Goal: Navigation & Orientation: Understand site structure

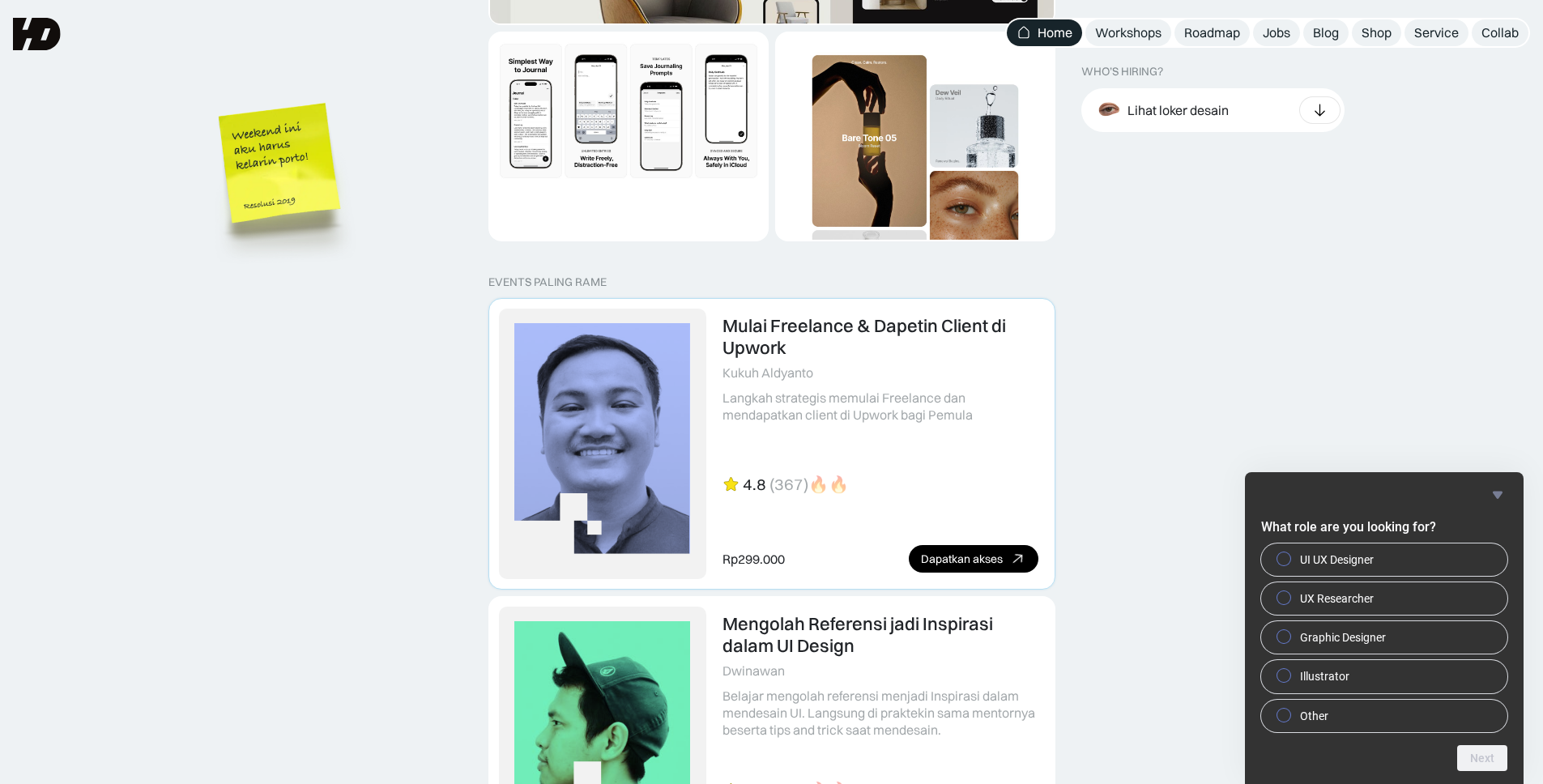
scroll to position [2977, 0]
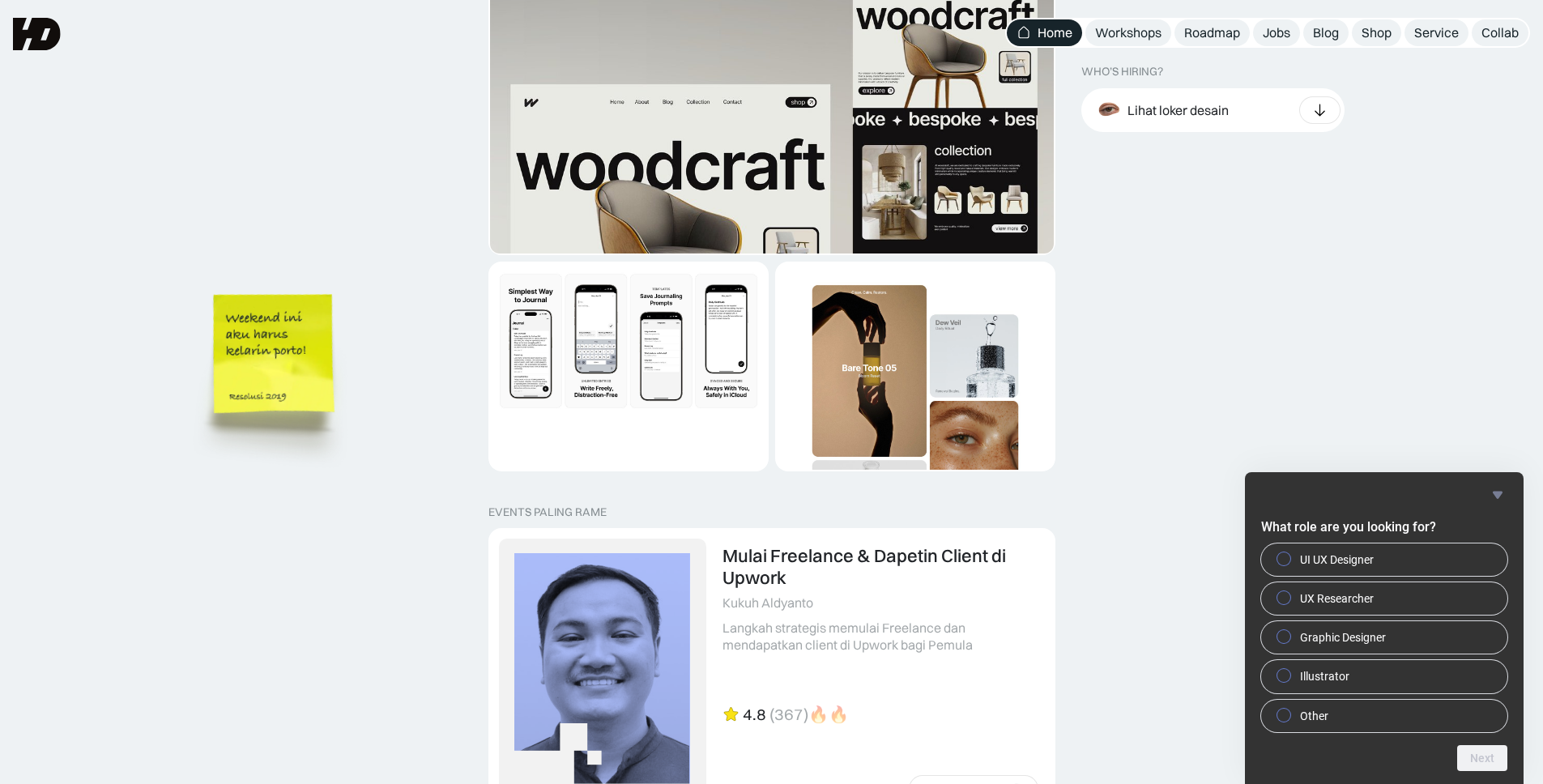
click at [369, 279] on img at bounding box center [276, 379] width 184 height 199
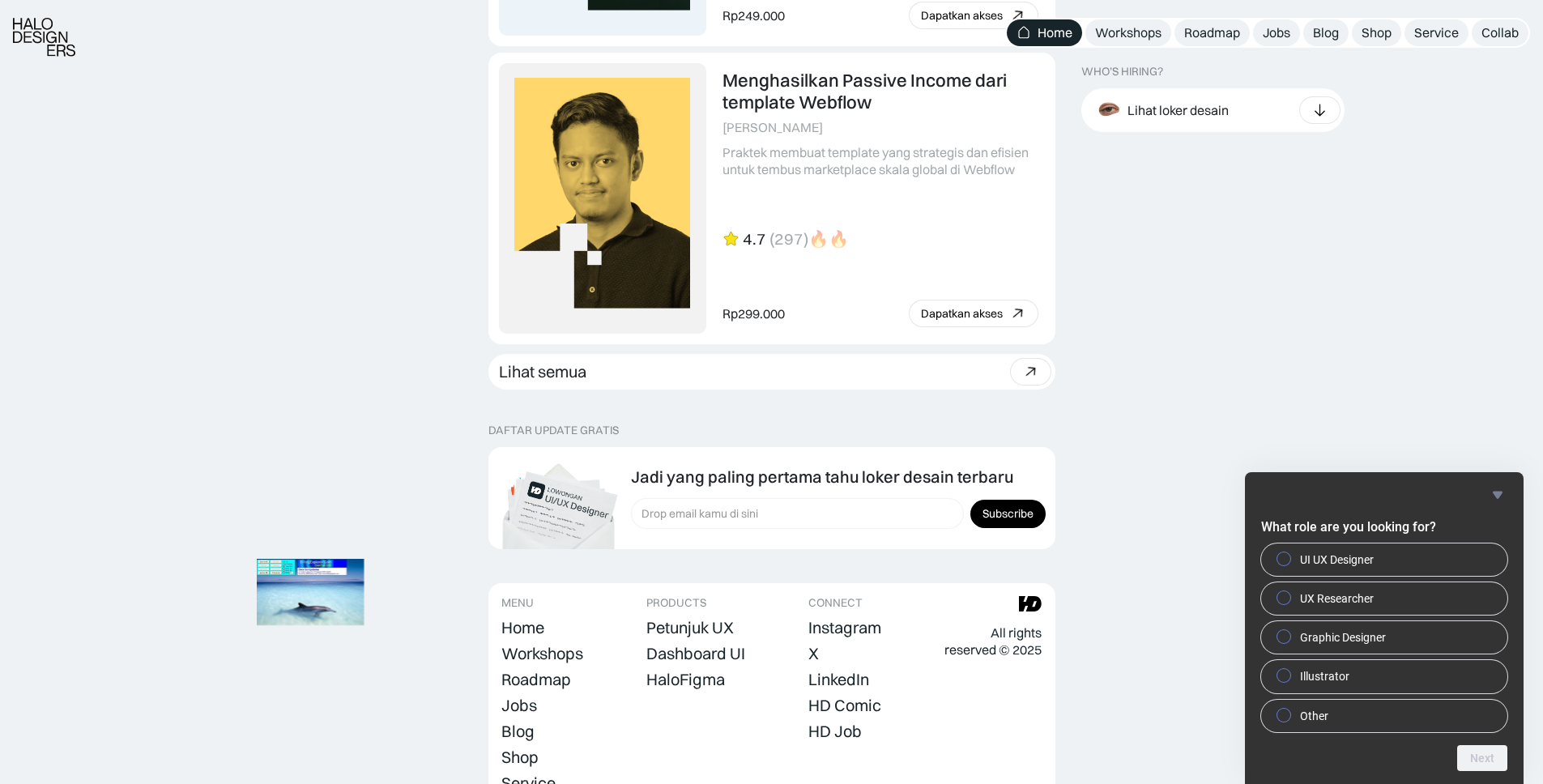
scroll to position [4463, 0]
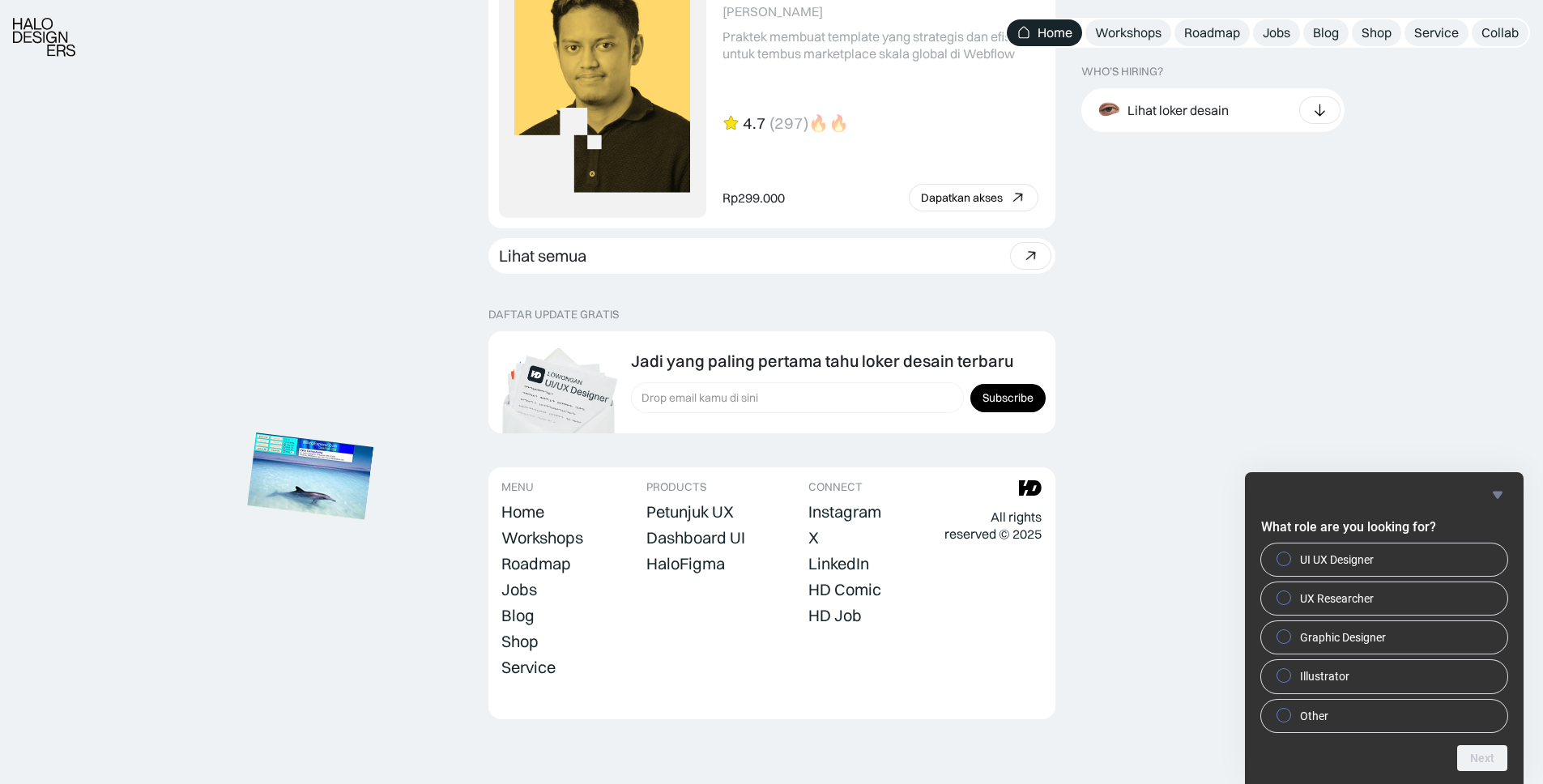
click at [323, 433] on img at bounding box center [309, 476] width 126 height 87
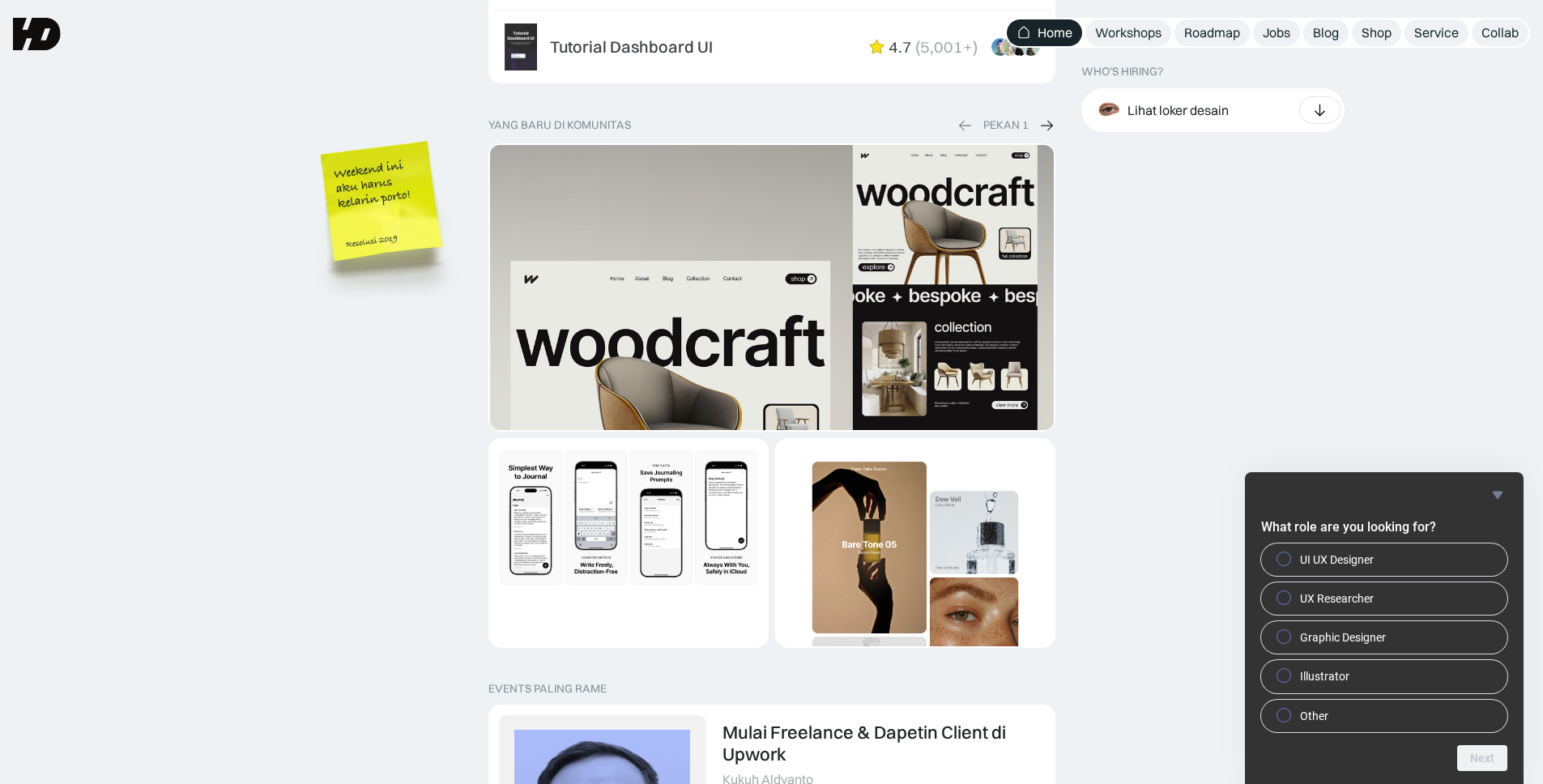
scroll to position [2606, 0]
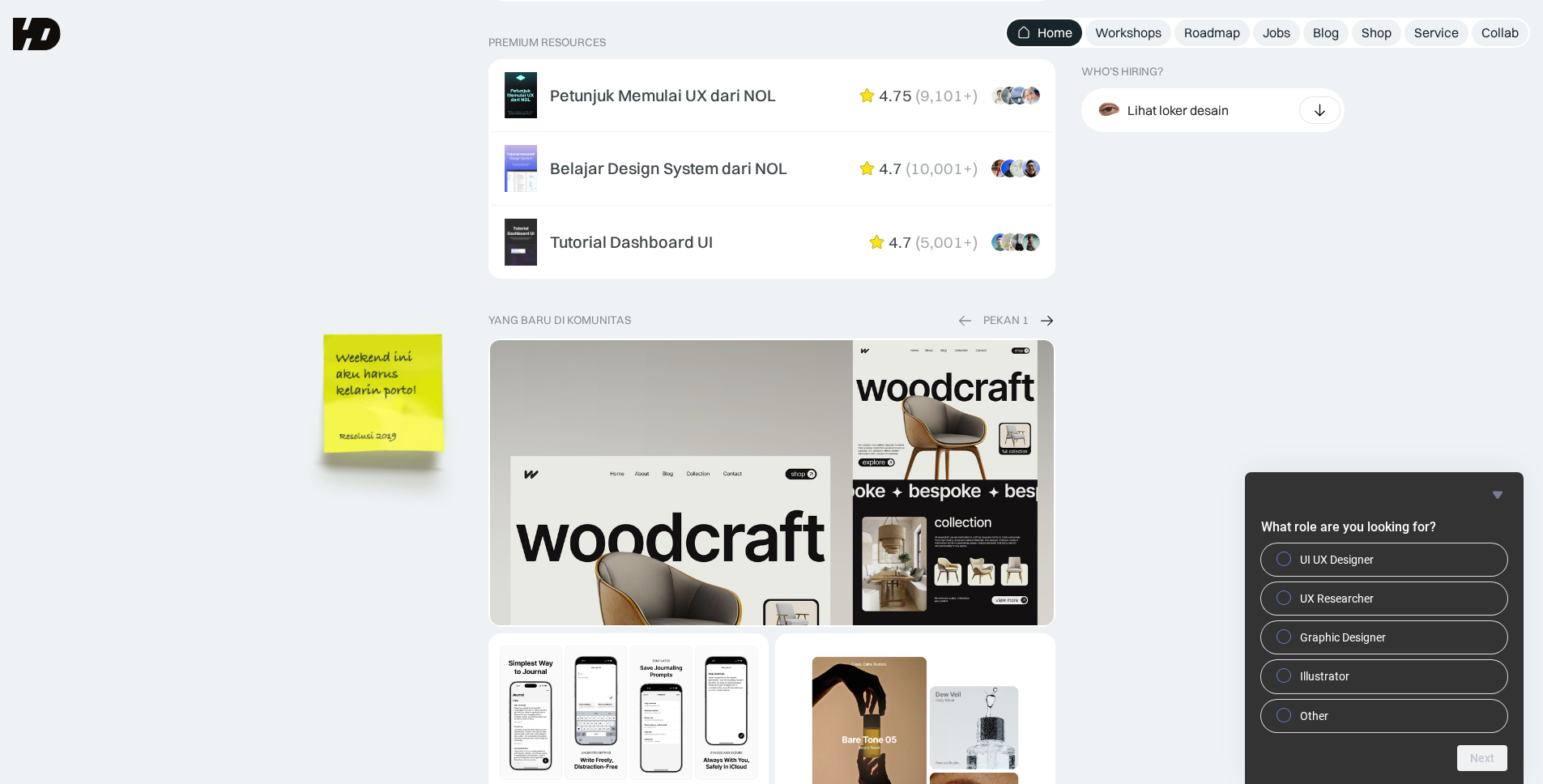
click at [295, 380] on img at bounding box center [387, 418] width 184 height 199
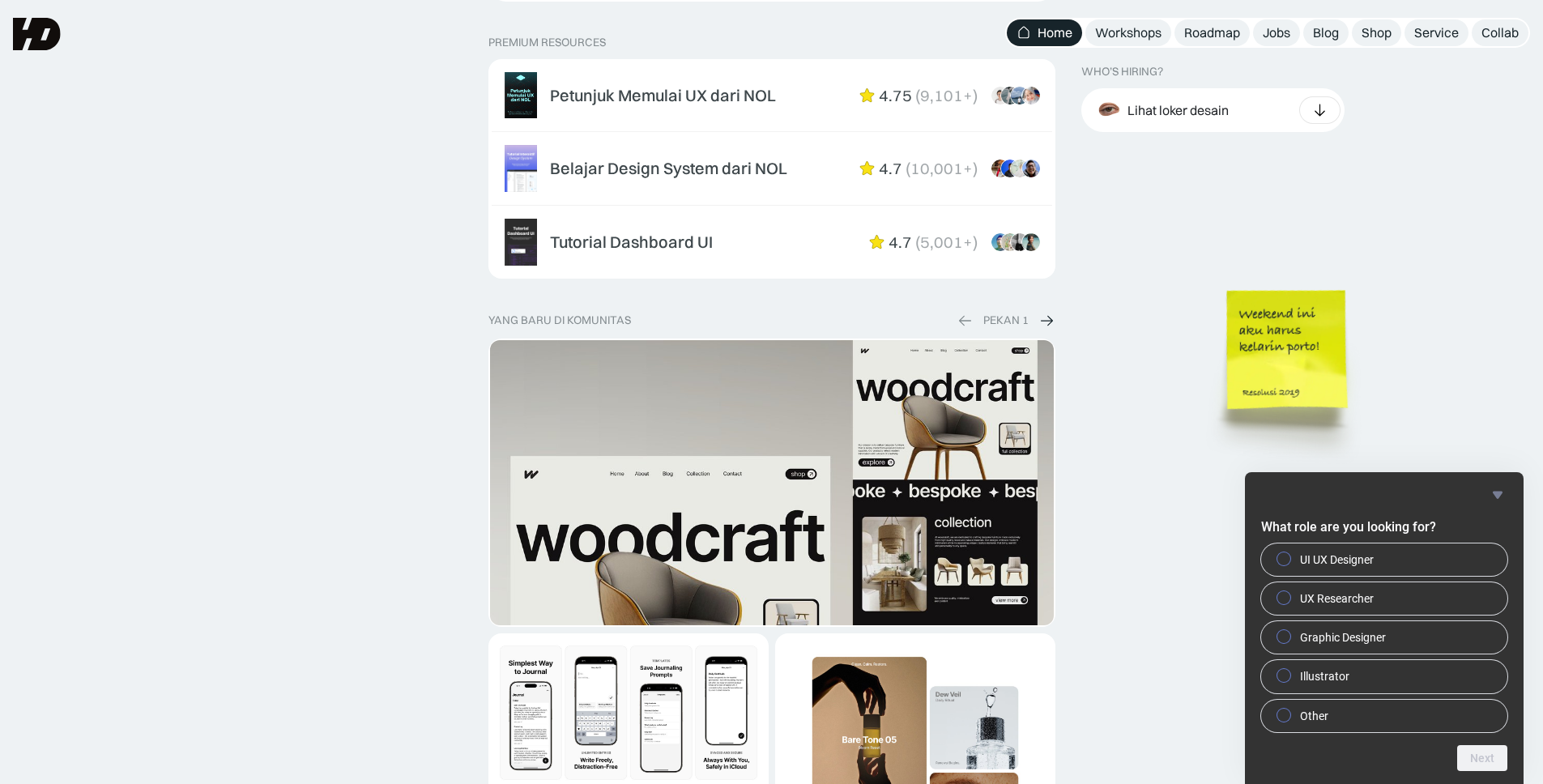
click at [1317, 370] on img at bounding box center [1289, 374] width 184 height 199
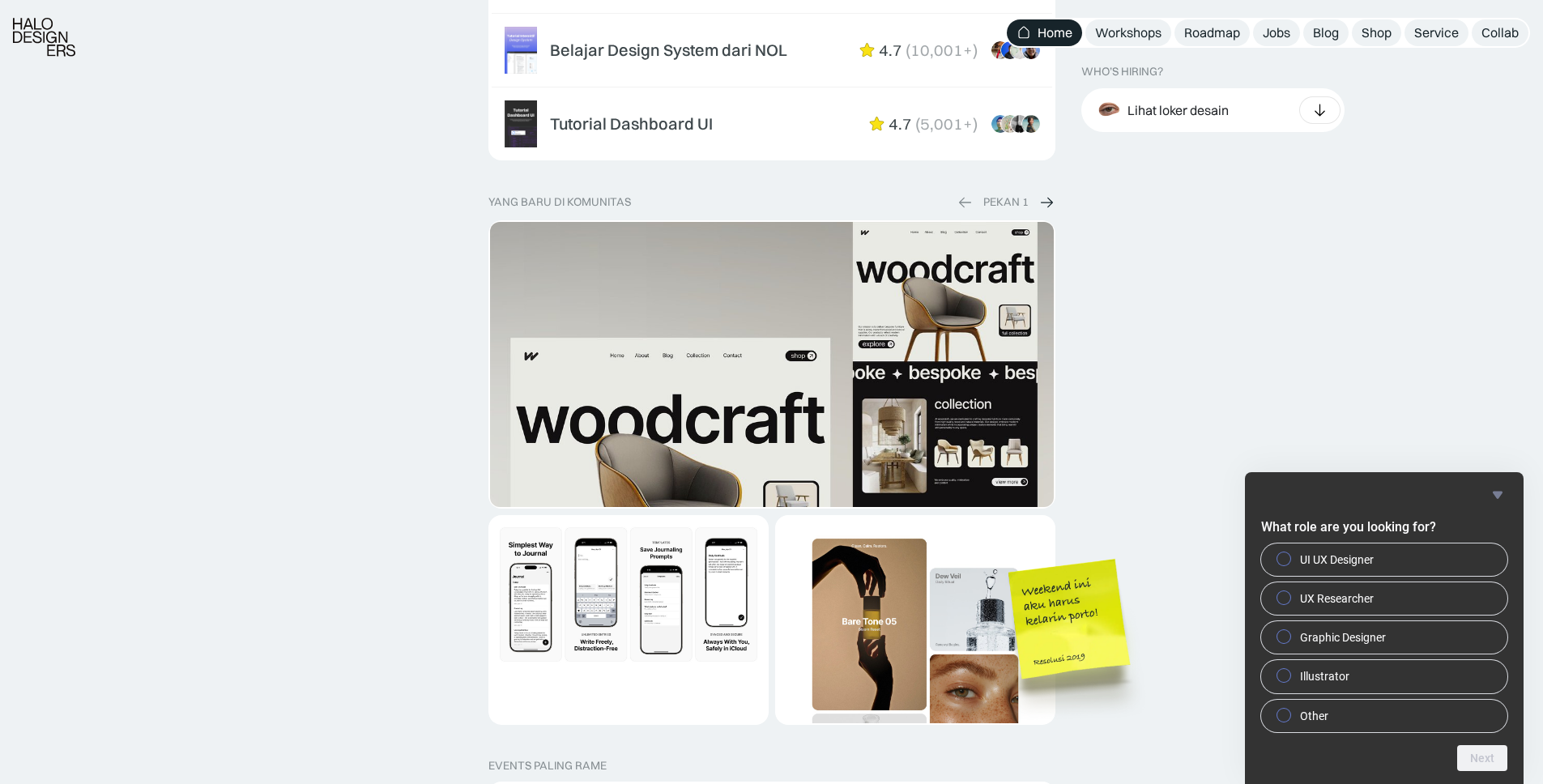
scroll to position [3110, 0]
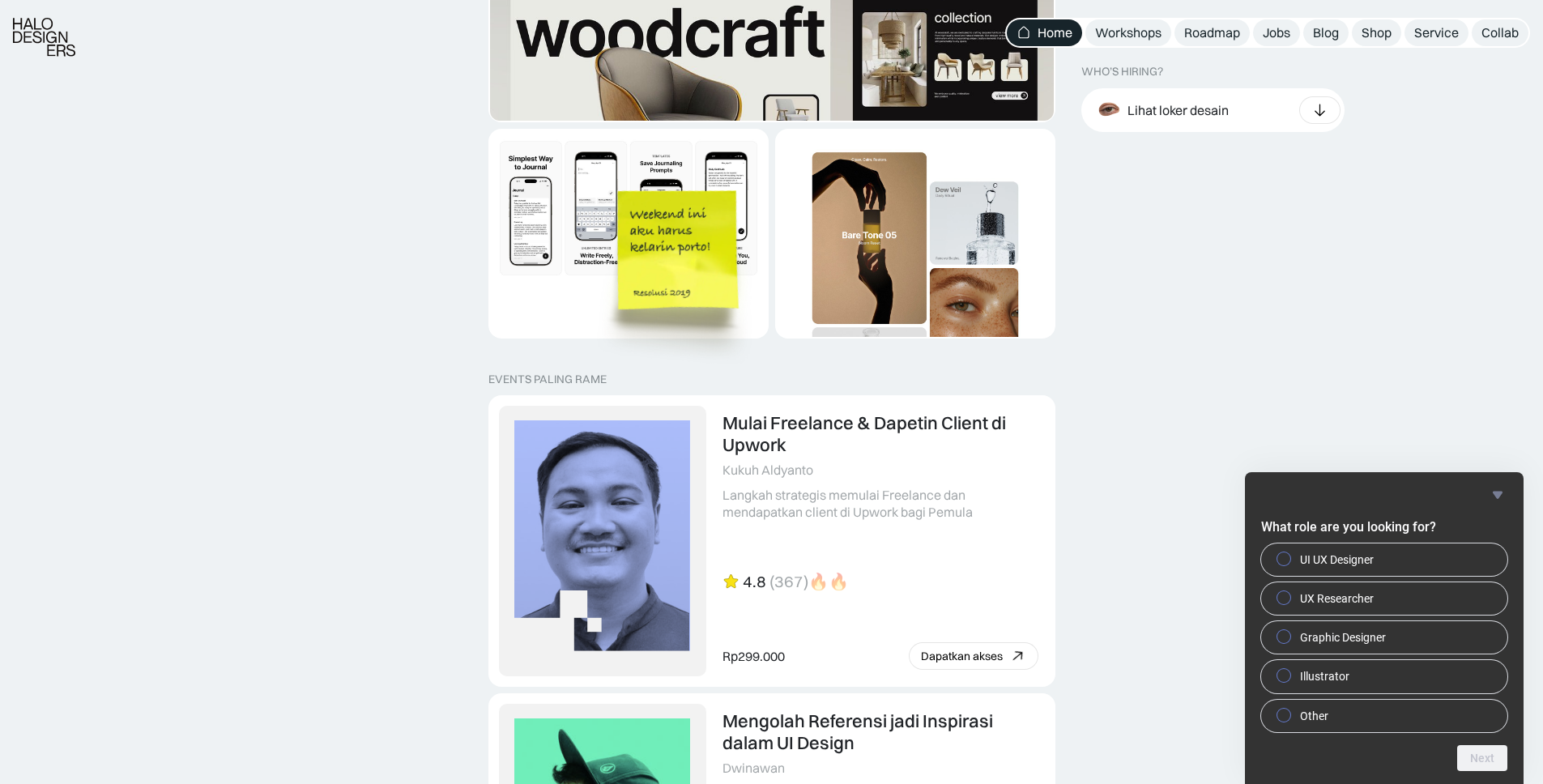
click at [701, 260] on img at bounding box center [680, 275] width 184 height 199
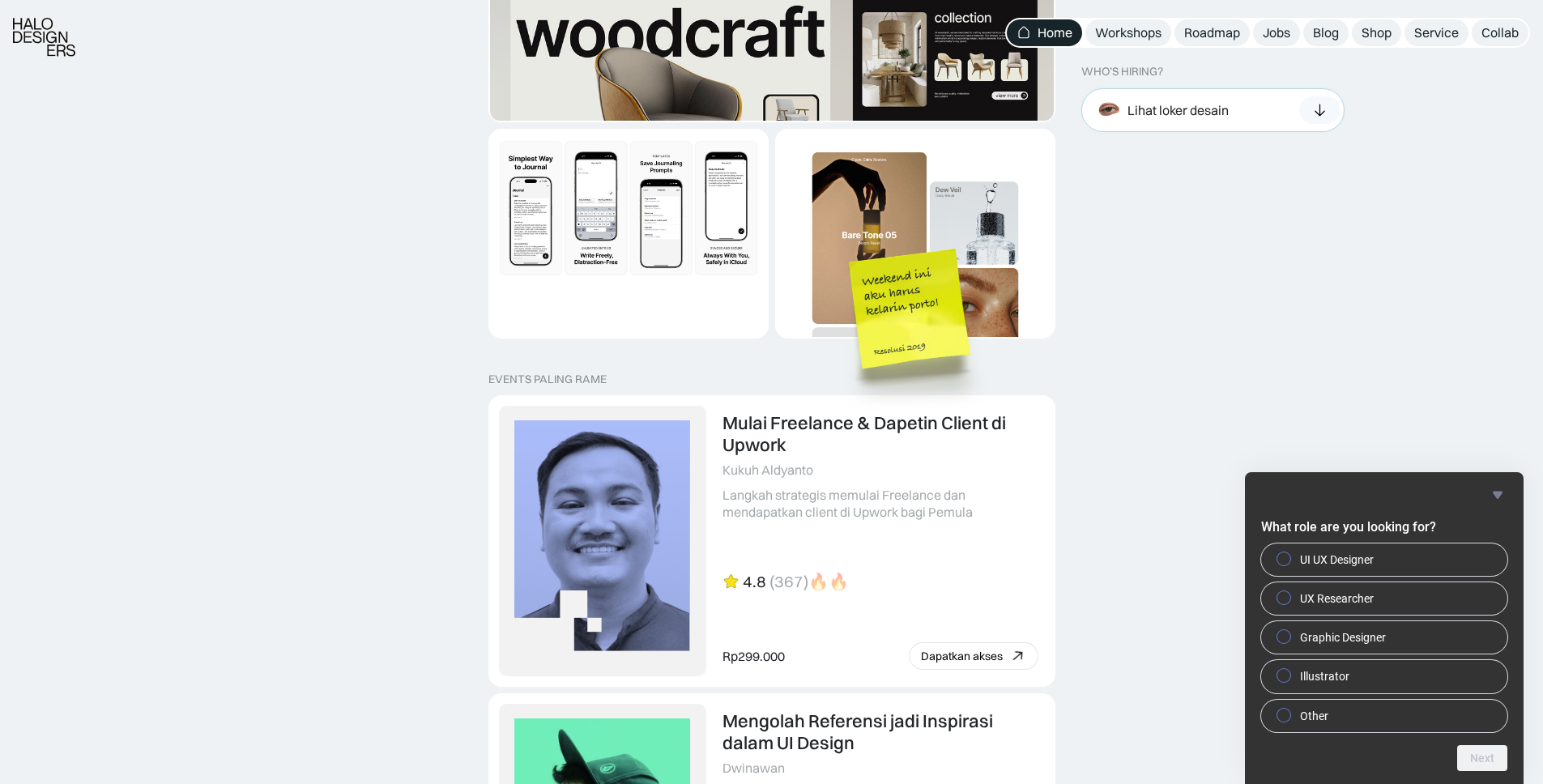
click at [1160, 109] on div "Lihat loker desain" at bounding box center [1178, 109] width 101 height 17
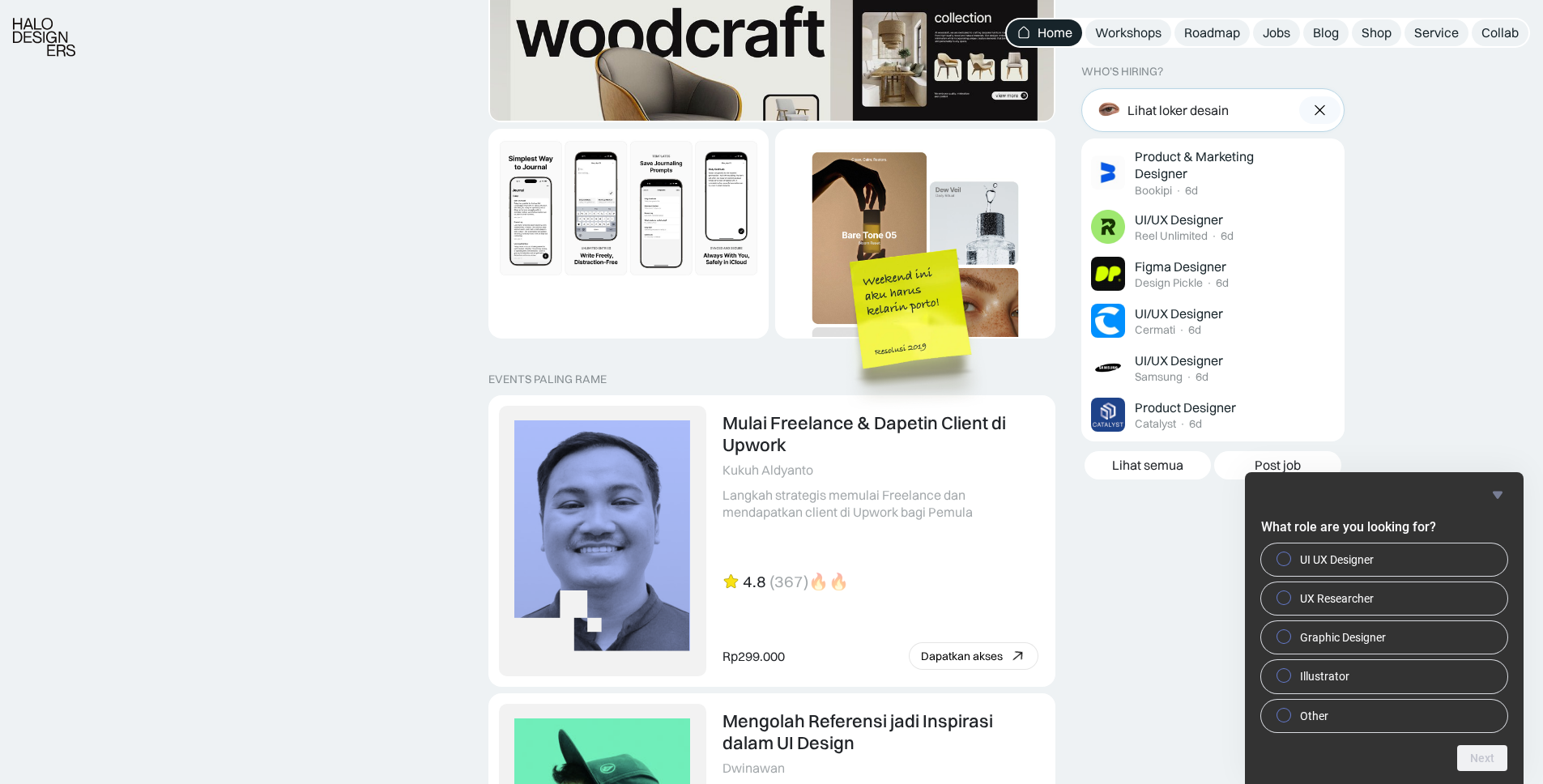
click at [1234, 113] on div "Lihat loker desain" at bounding box center [1212, 109] width 263 height 44
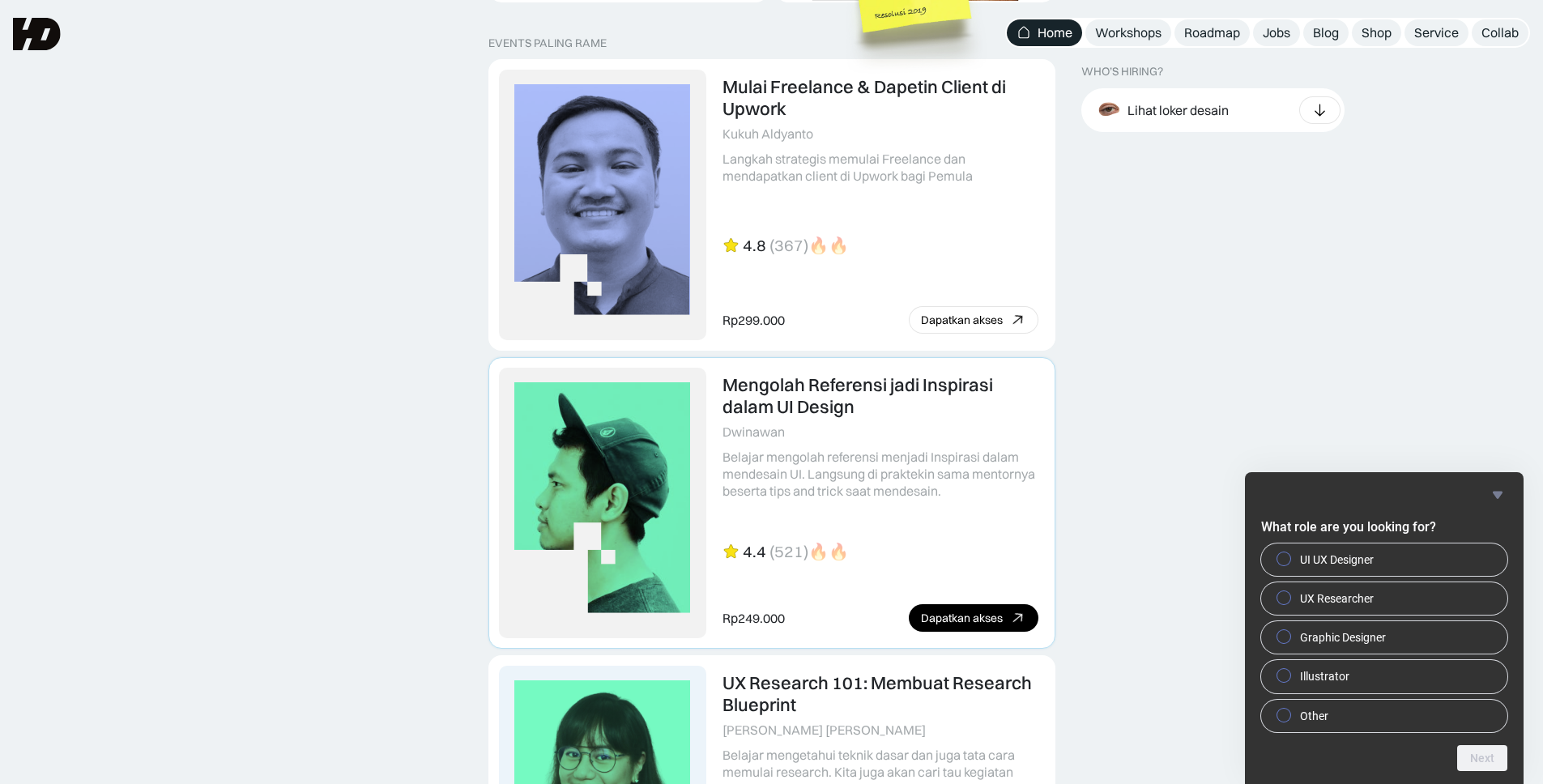
scroll to position [2720, 0]
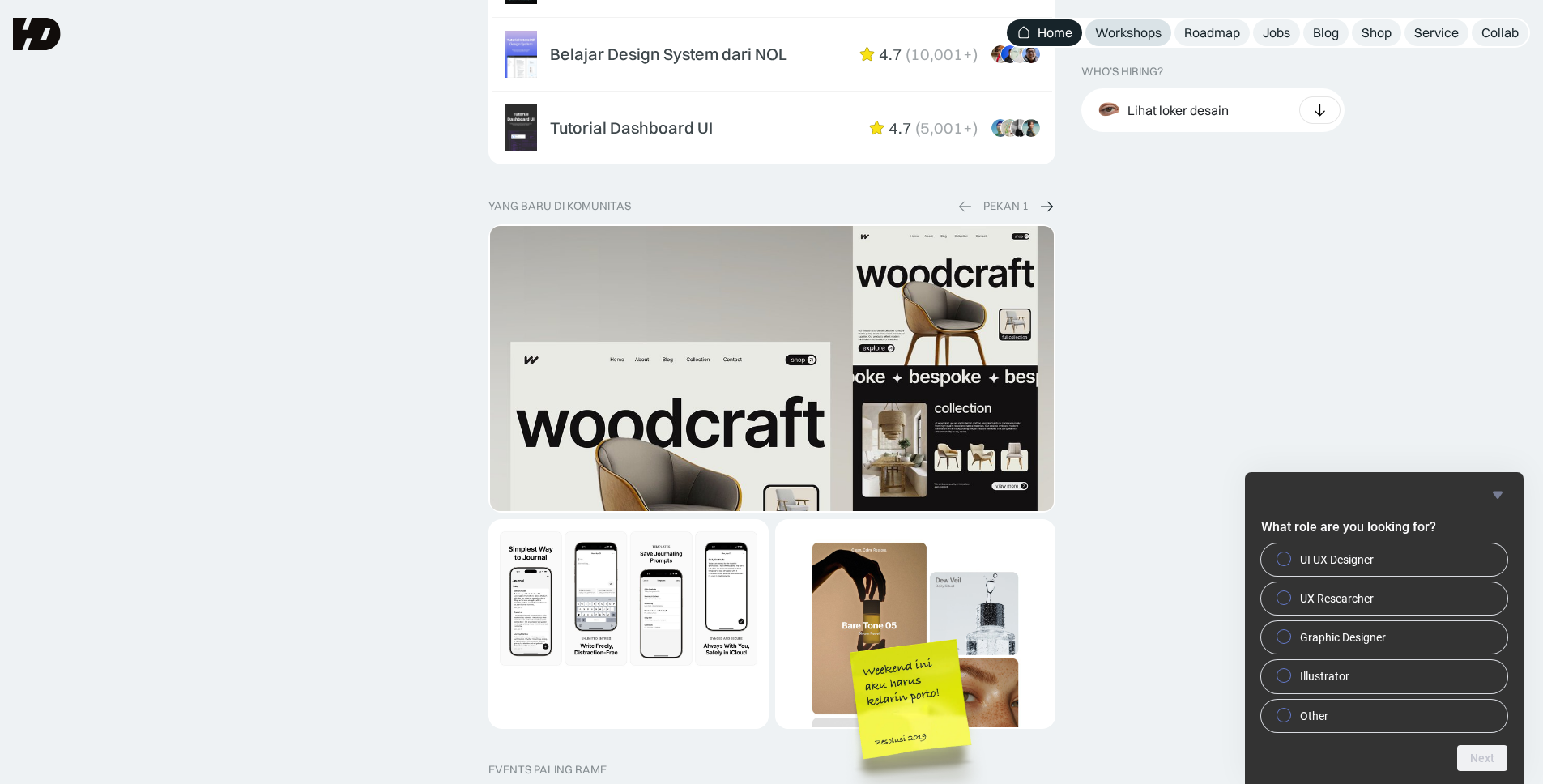
click at [1111, 27] on div "Workshops" at bounding box center [1128, 32] width 66 height 17
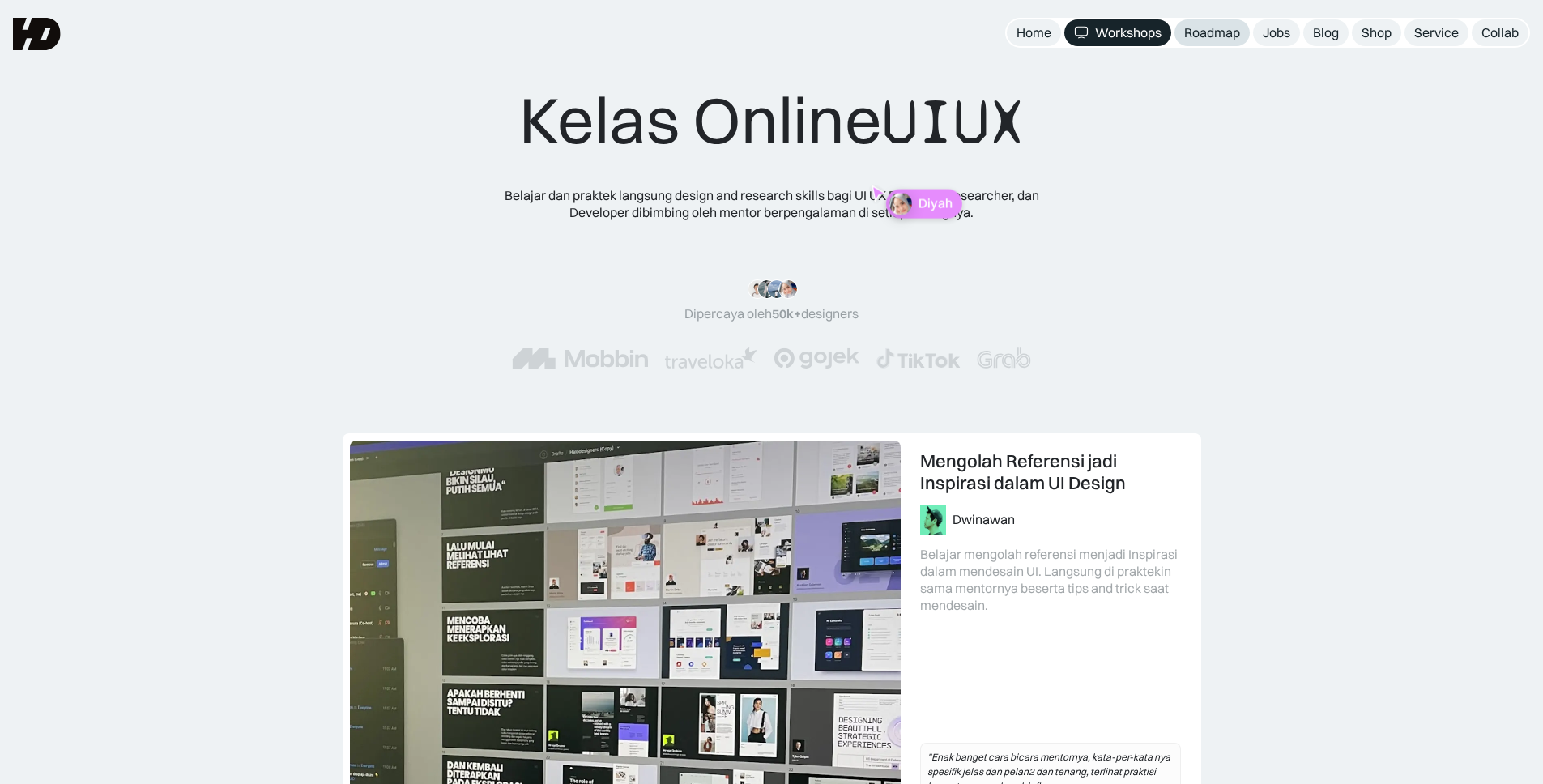
click at [1197, 24] on div "Roadmap" at bounding box center [1212, 32] width 56 height 17
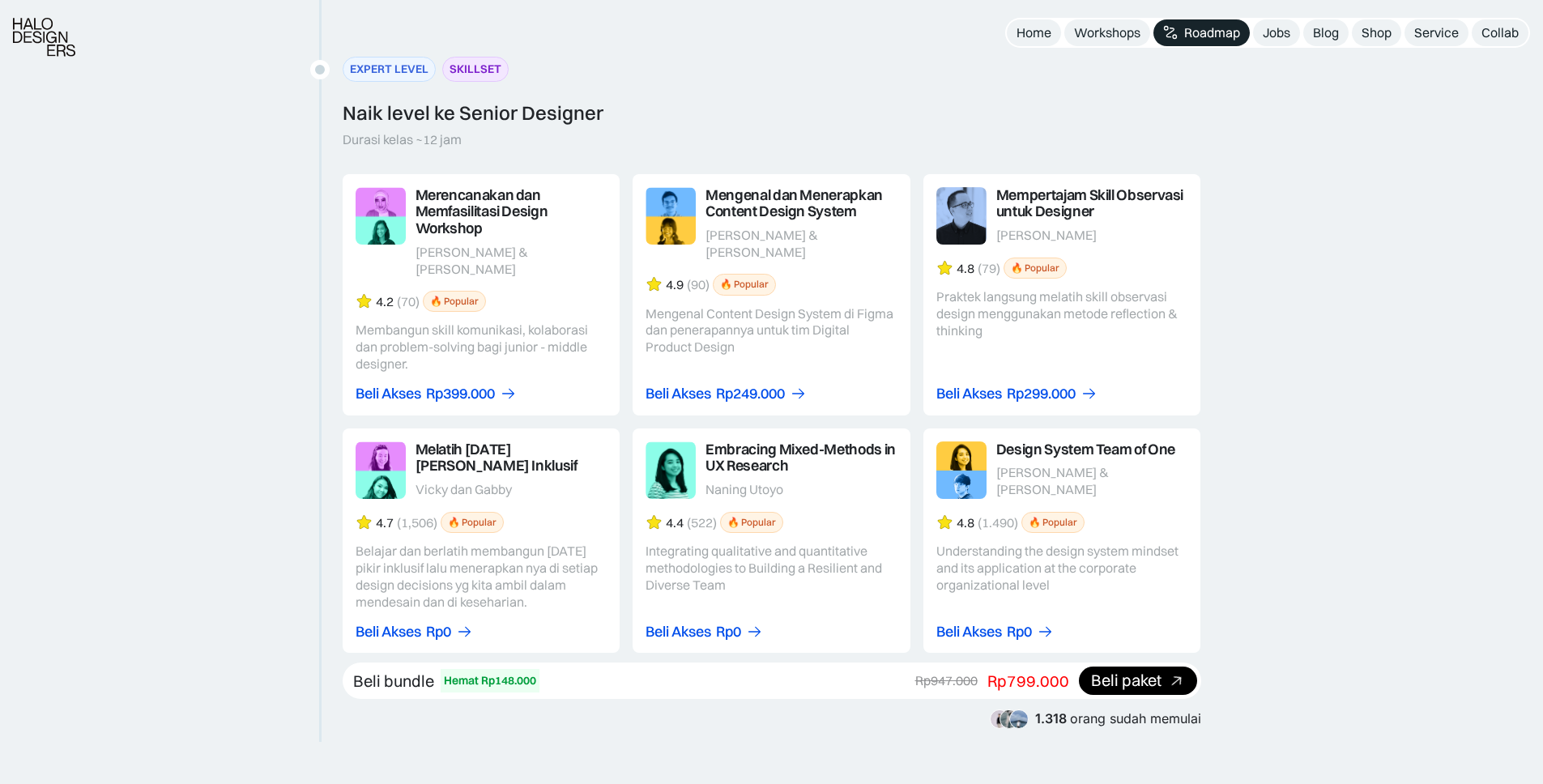
scroll to position [2927, 0]
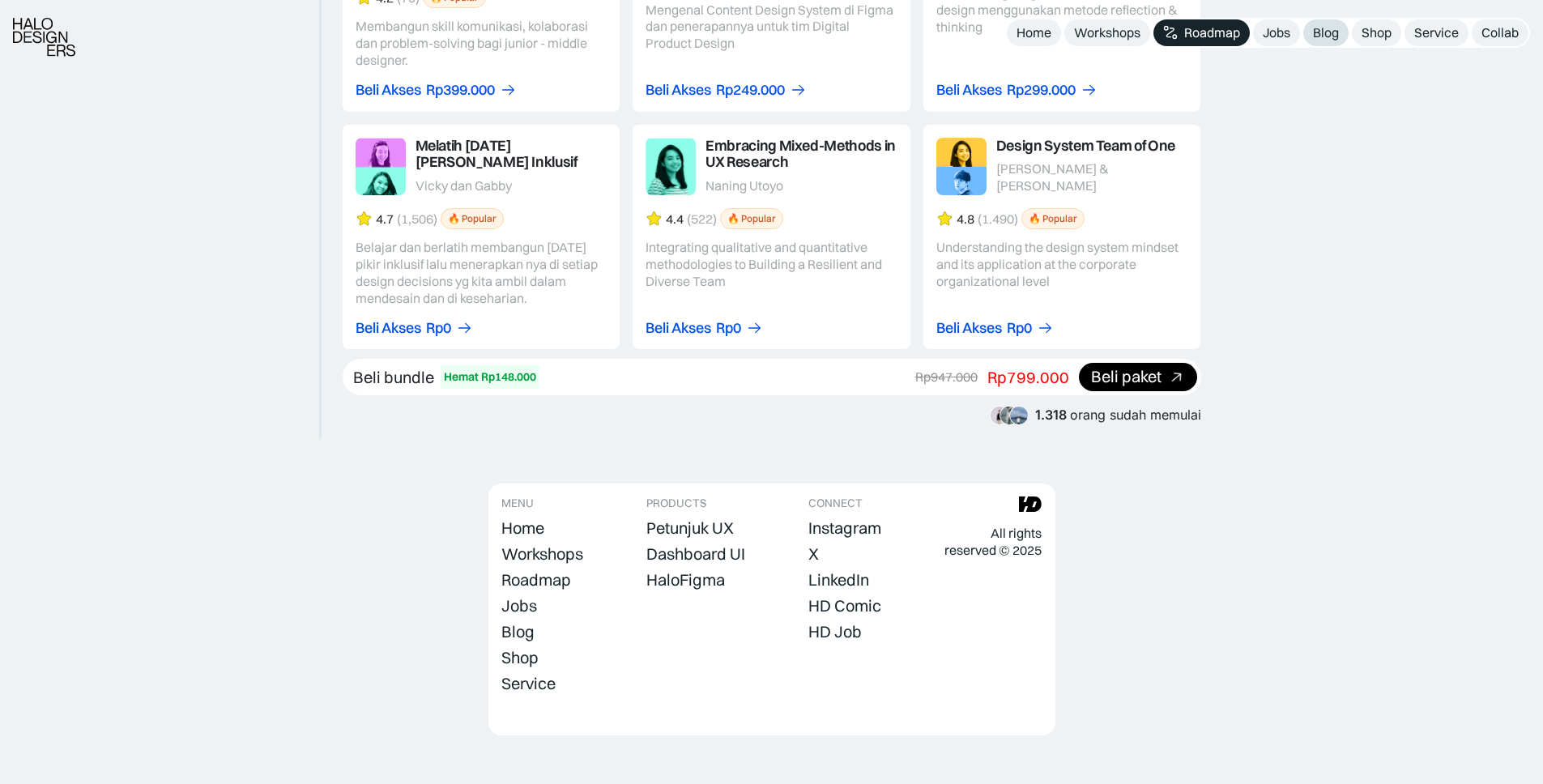
click at [1329, 30] on div "Blog" at bounding box center [1325, 32] width 26 height 17
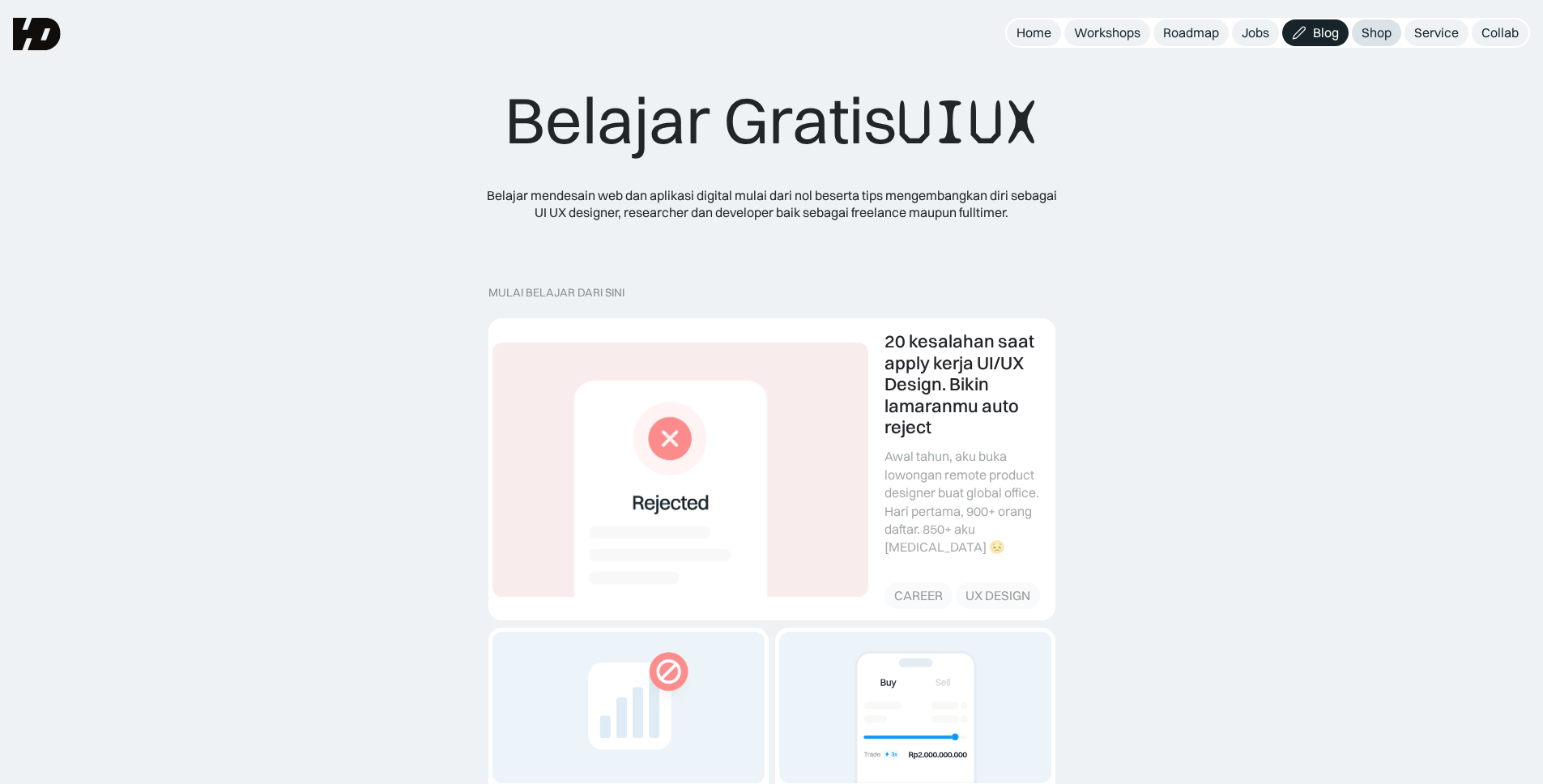
click at [1381, 38] on div "Shop" at bounding box center [1375, 32] width 30 height 17
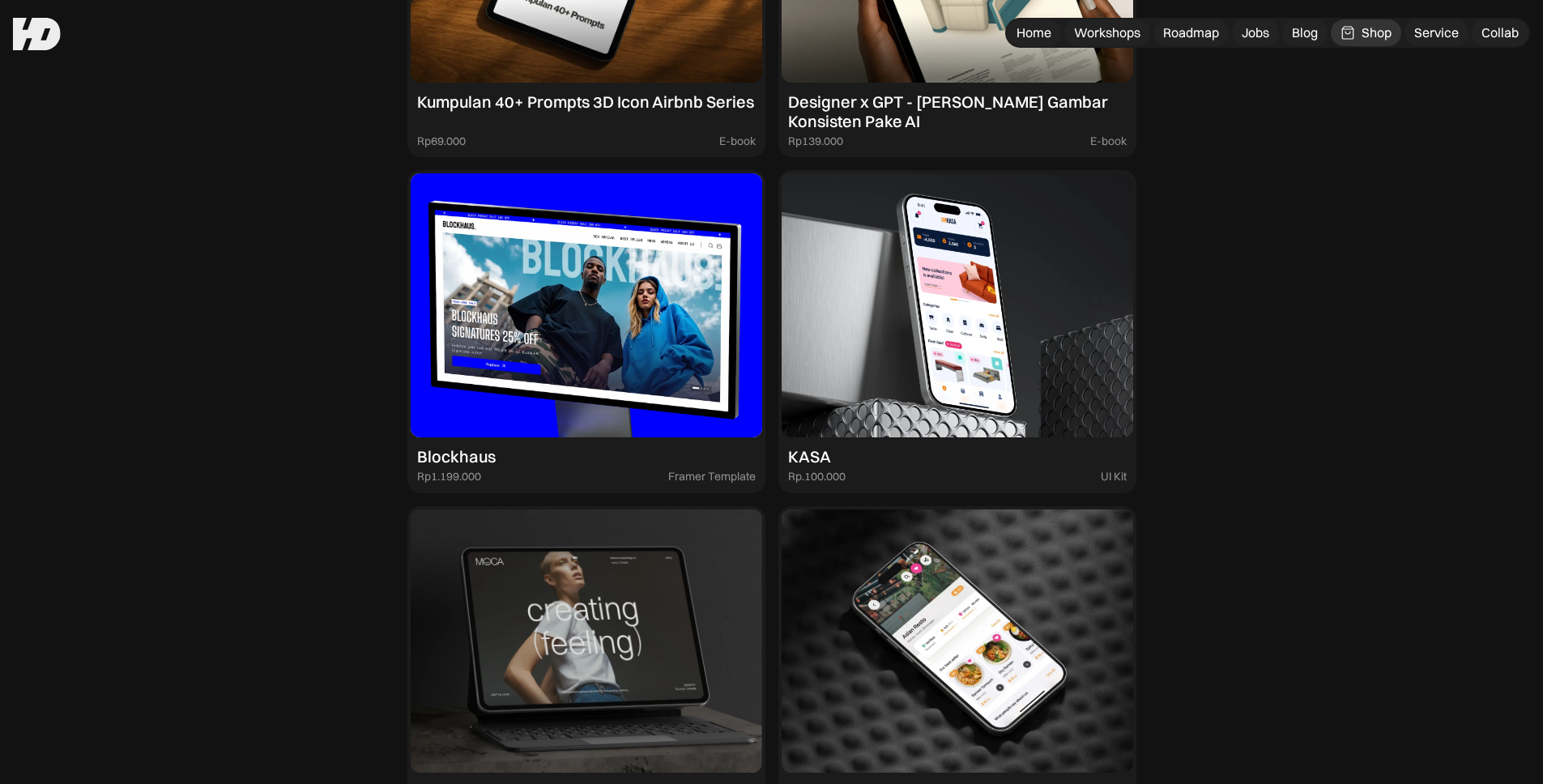
scroll to position [1575, 0]
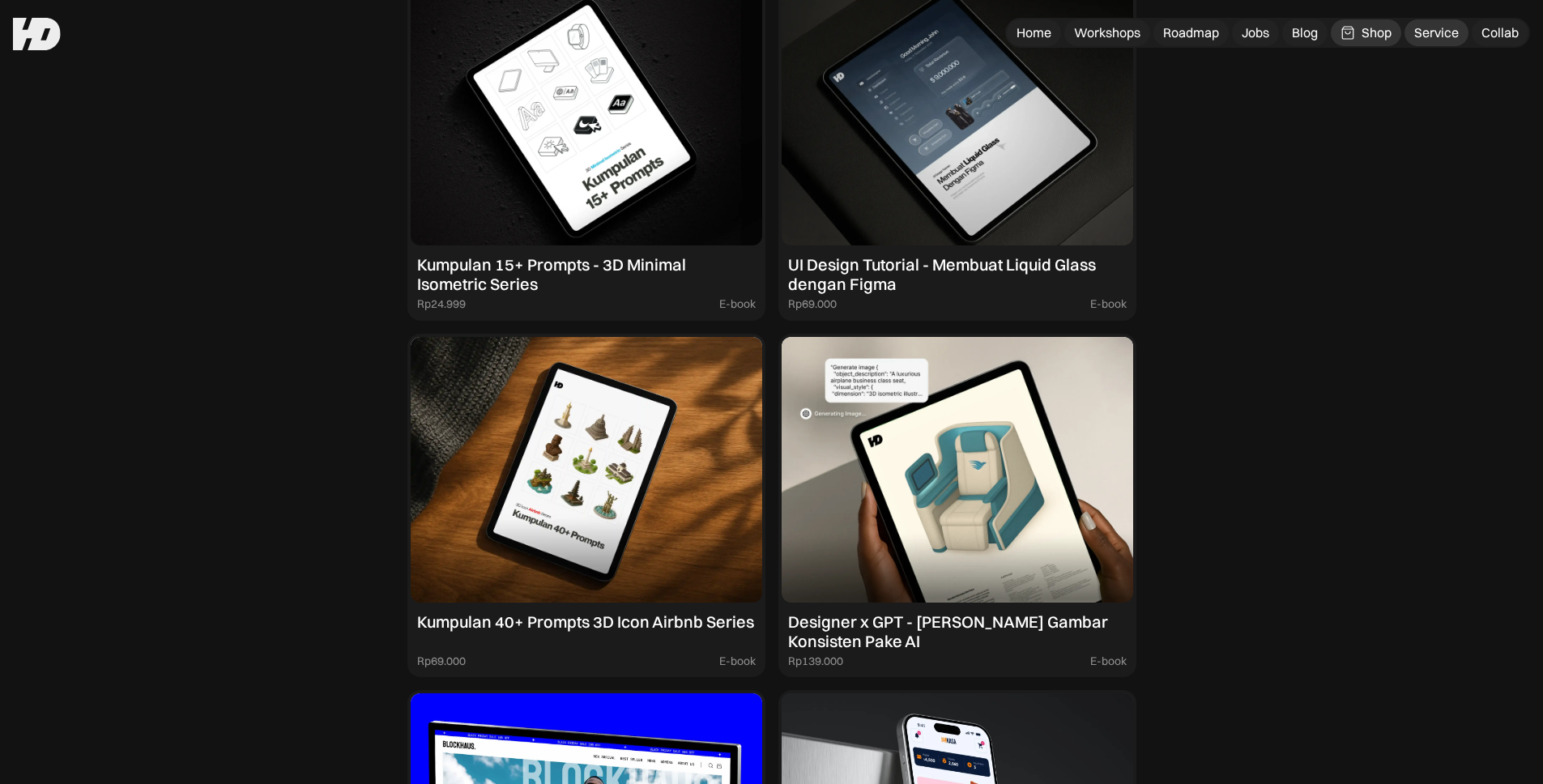
click at [1440, 25] on div "Service" at bounding box center [1436, 32] width 45 height 17
click at [1488, 33] on div "Collab" at bounding box center [1500, 32] width 38 height 17
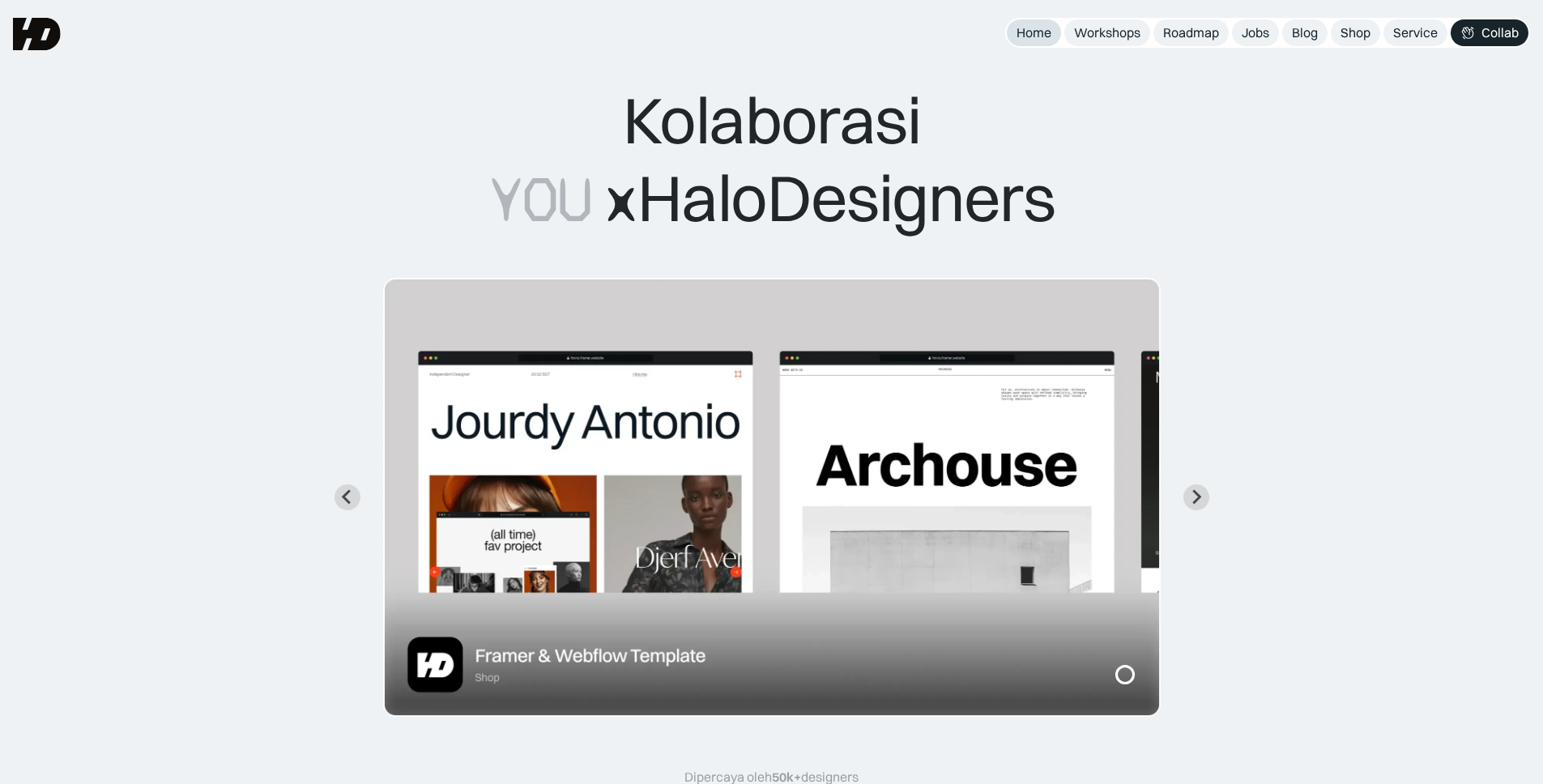
click at [1035, 39] on div "Home" at bounding box center [1033, 32] width 35 height 17
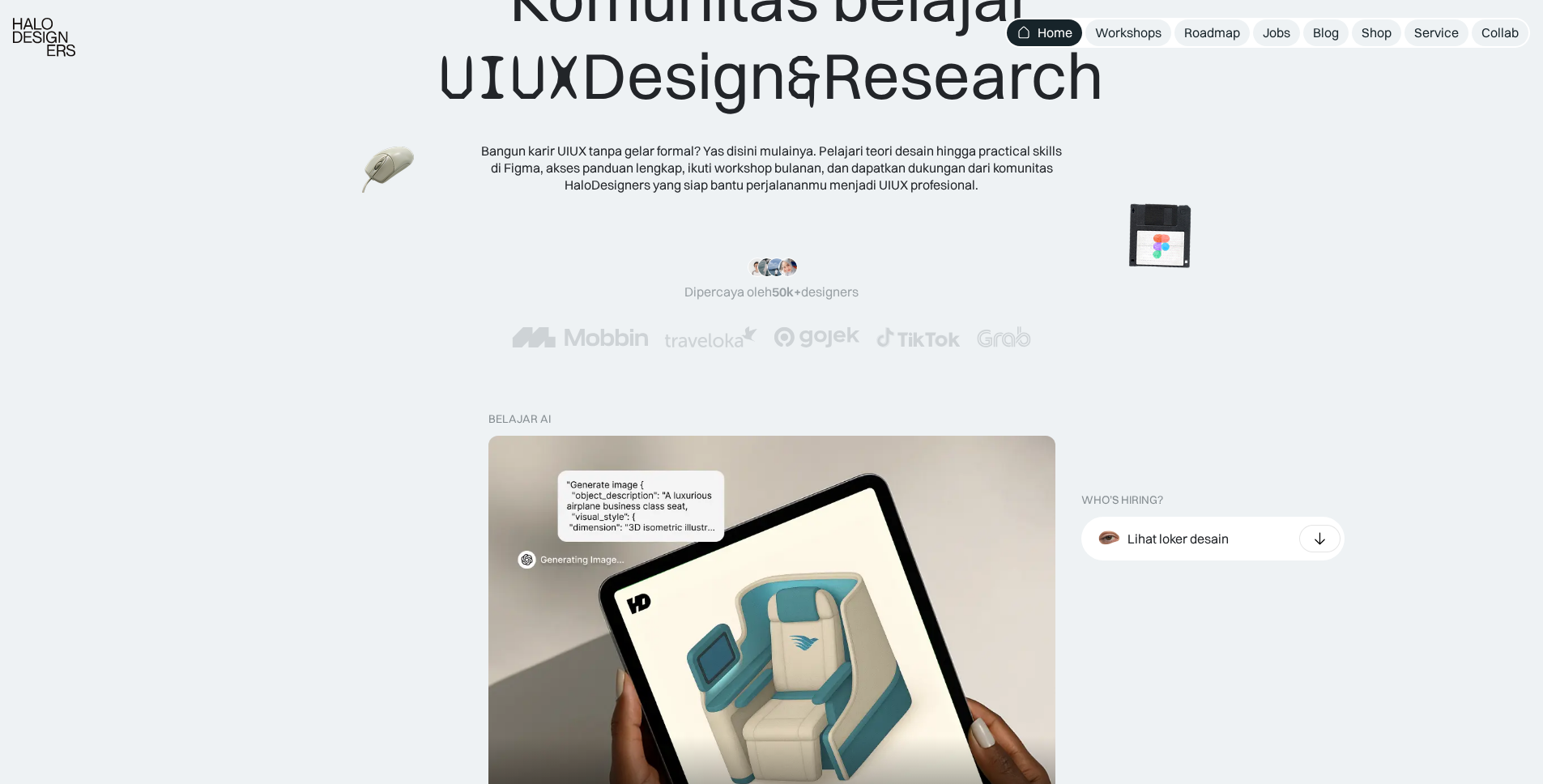
scroll to position [128, 0]
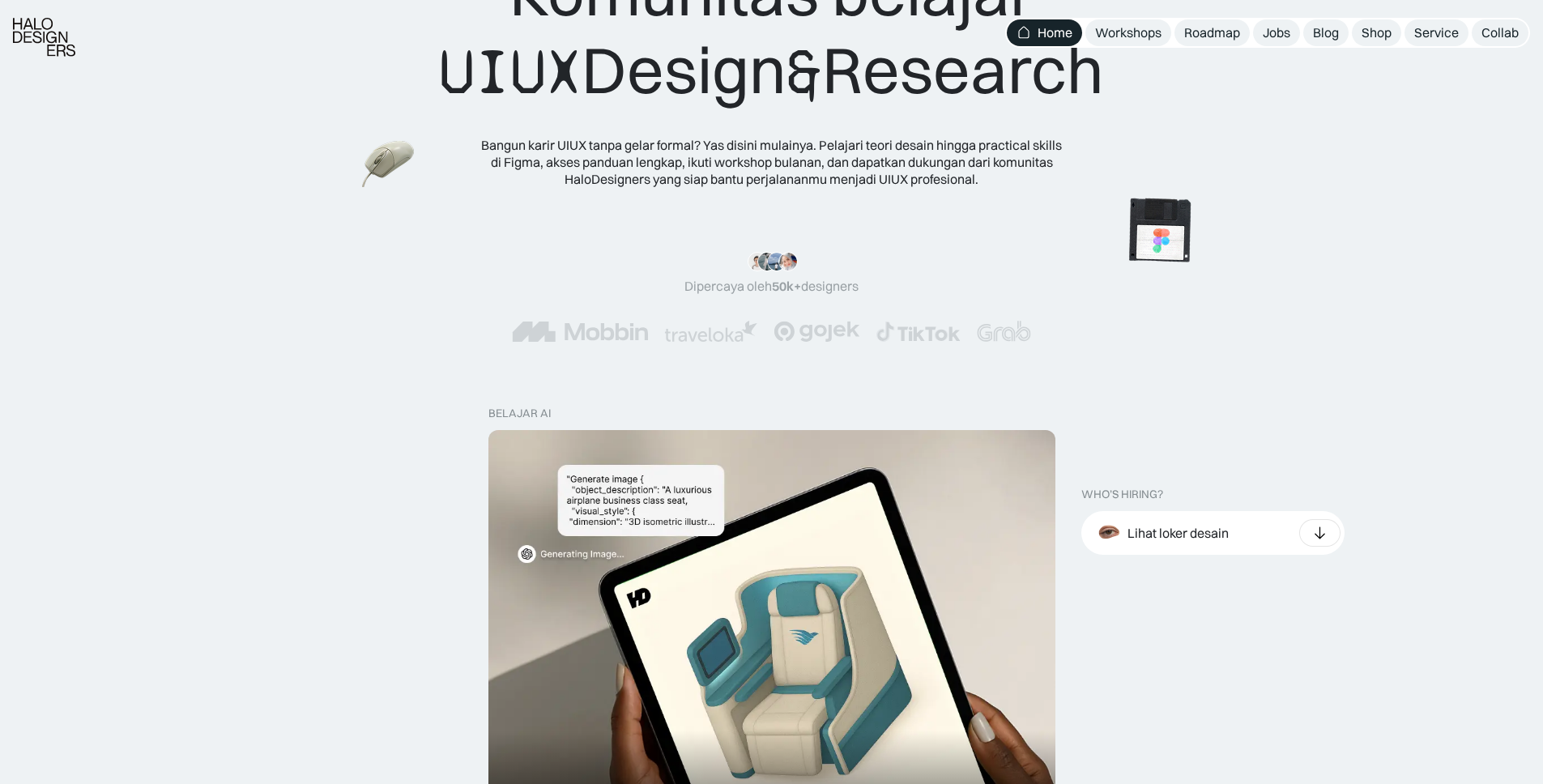
click at [1114, 216] on img at bounding box center [1159, 231] width 91 height 91
click at [421, 191] on img at bounding box center [388, 162] width 63 height 57
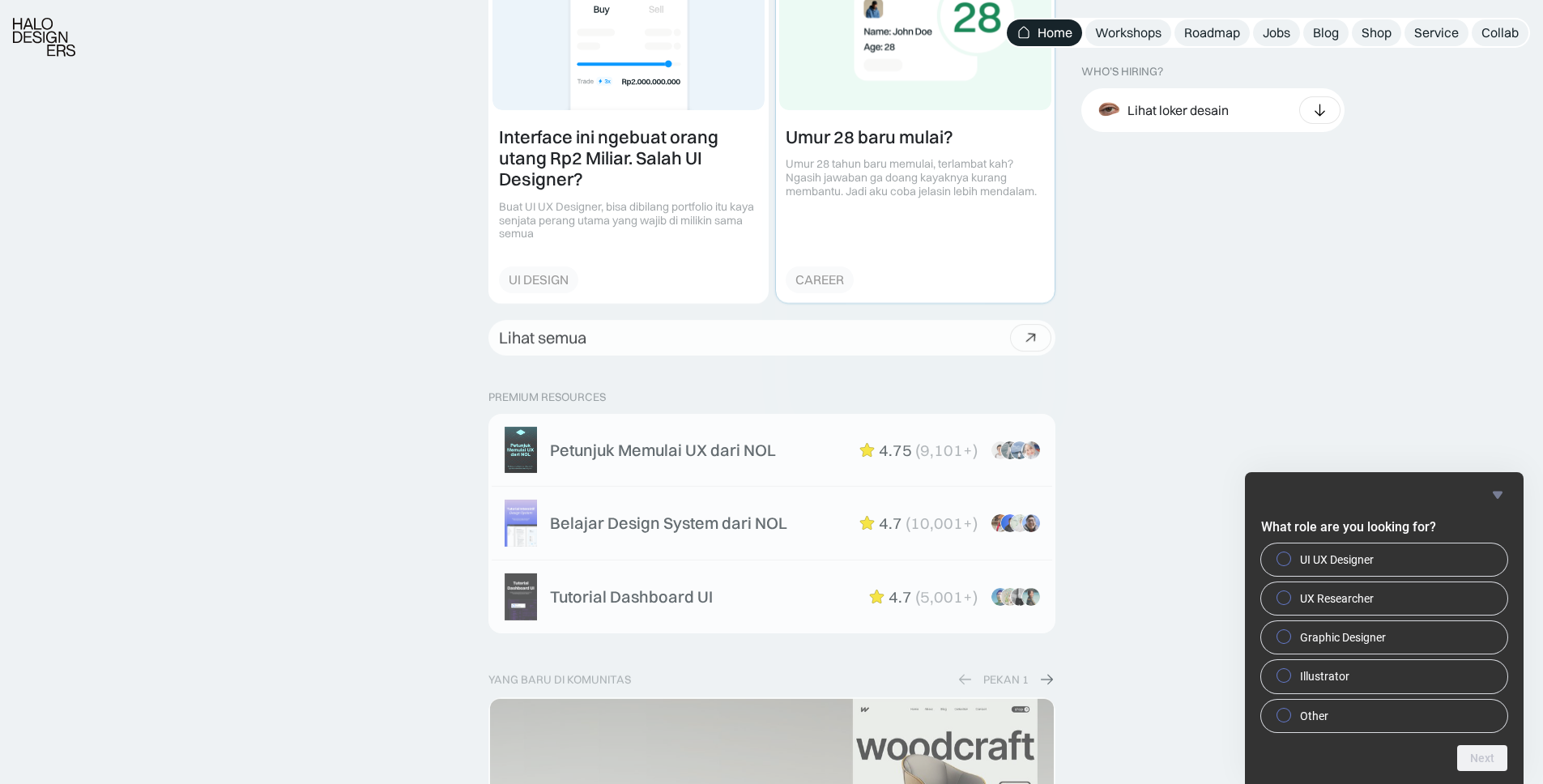
scroll to position [2330, 0]
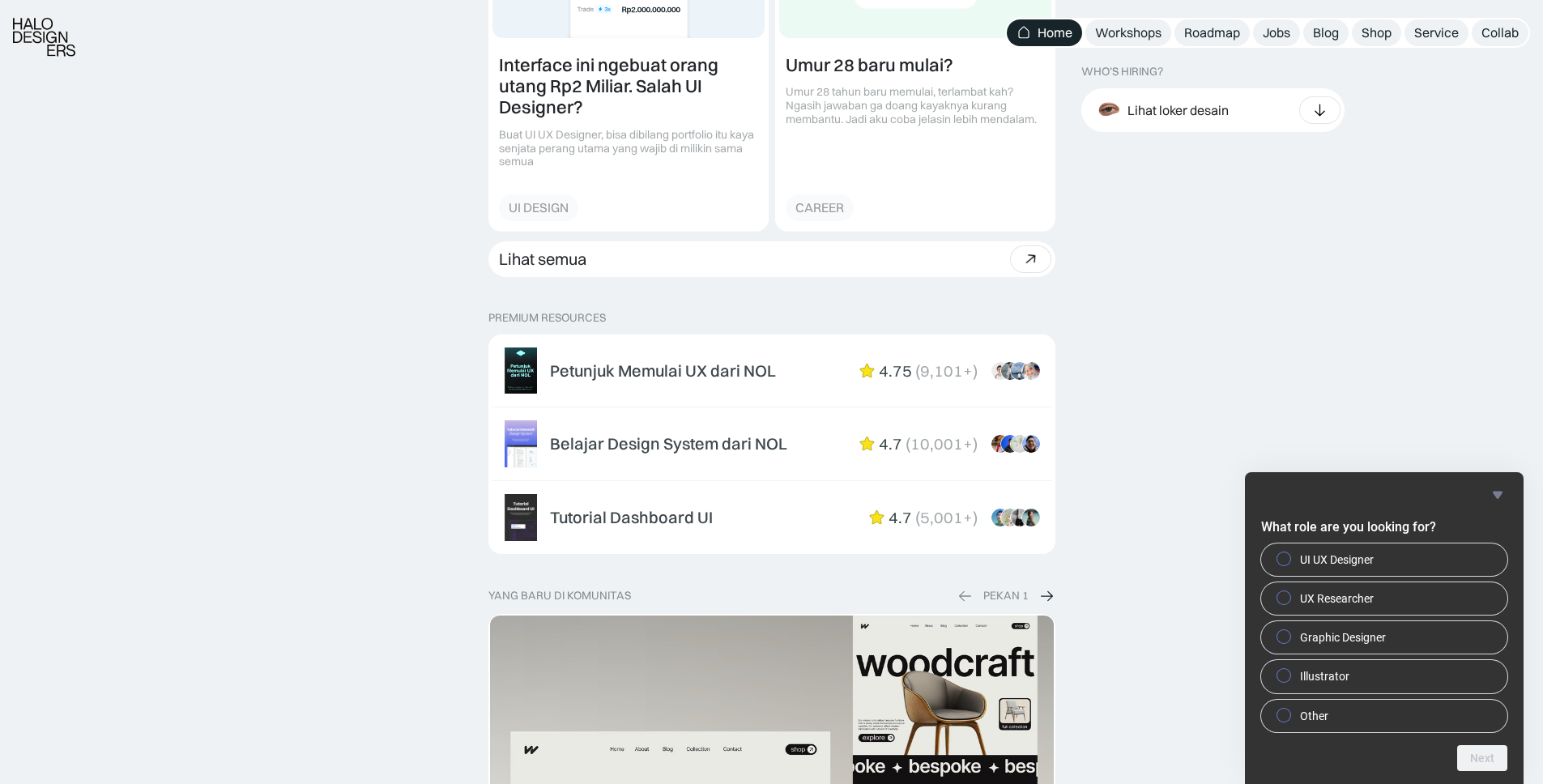
click at [1501, 498] on icon "Hide survey" at bounding box center [1497, 495] width 20 height 20
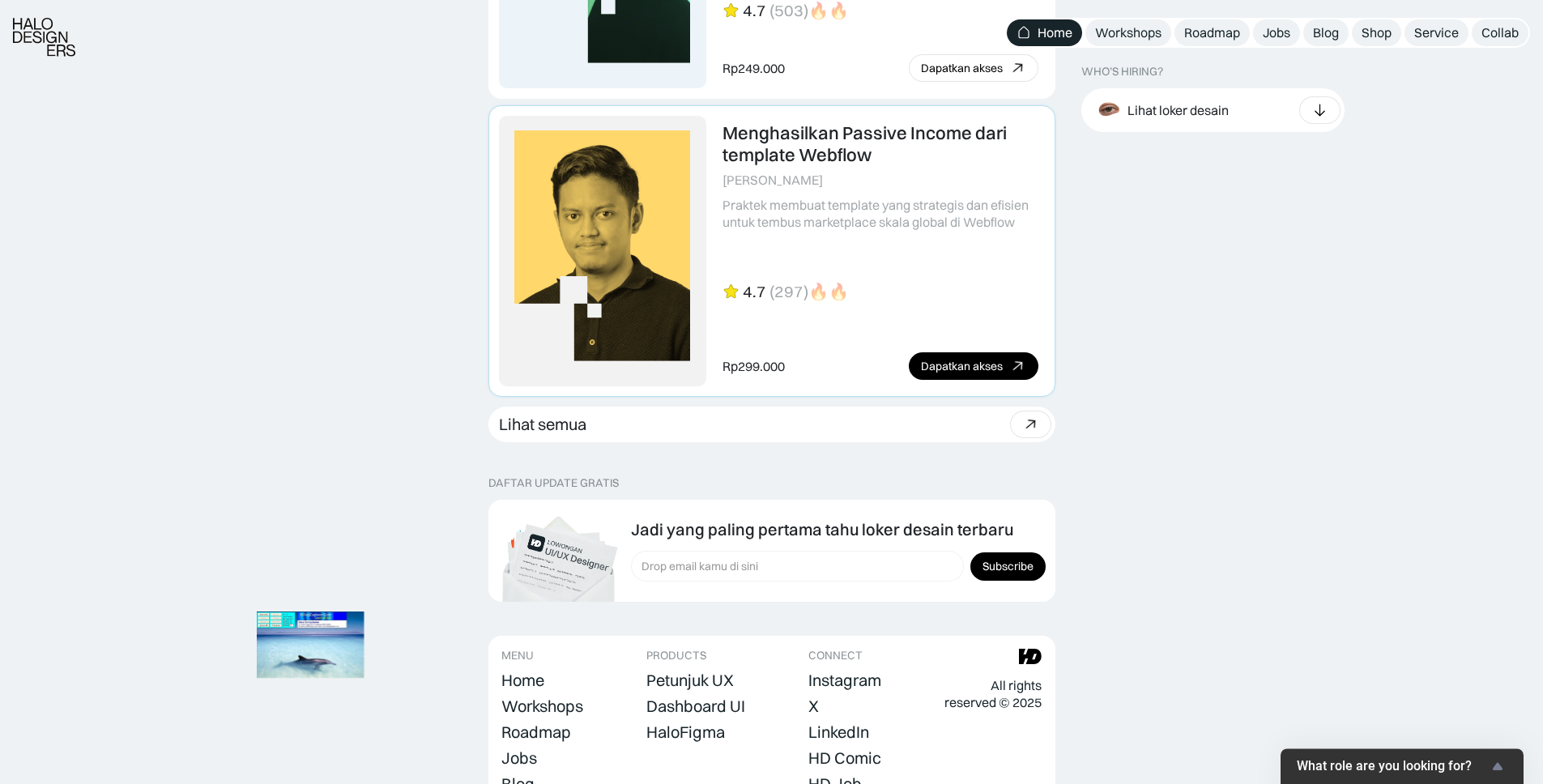
scroll to position [4463, 0]
